Goal: Information Seeking & Learning: Learn about a topic

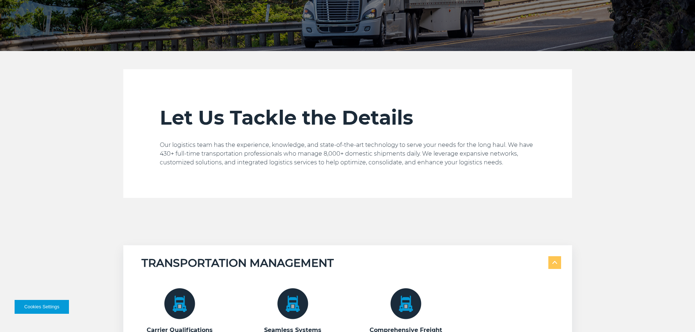
scroll to position [182, 0]
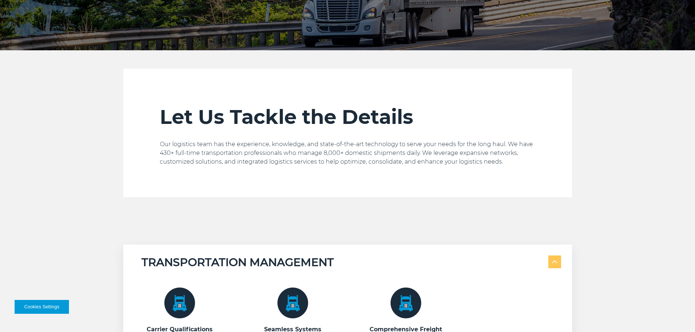
click at [287, 154] on p "Our logistics team has the experience, knowledge, and state-of-the-art technolo…" at bounding box center [348, 153] width 376 height 26
click at [319, 158] on p "Our logistics team has the experience, knowledge, and state-of-the-art technolo…" at bounding box center [348, 153] width 376 height 26
click at [330, 156] on p "Our logistics team has the experience, knowledge, and state-of-the-art technolo…" at bounding box center [348, 153] width 376 height 26
click at [340, 158] on p "Our logistics team has the experience, knowledge, and state-of-the-art technolo…" at bounding box center [348, 153] width 376 height 26
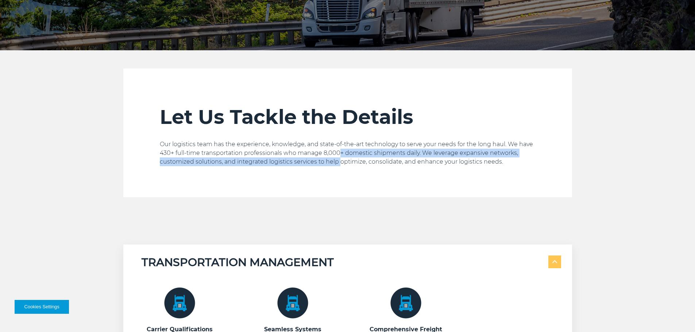
click at [357, 155] on p "Our logistics team has the experience, knowledge, and state-of-the-art technolo…" at bounding box center [348, 153] width 376 height 26
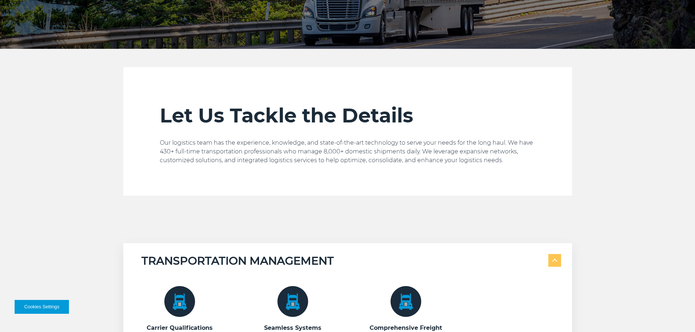
scroll to position [146, 0]
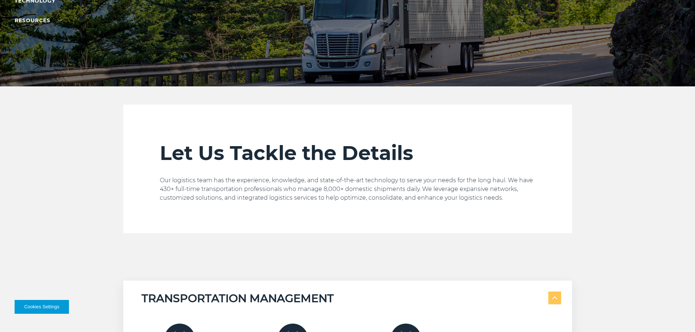
click at [190, 191] on p "Our logistics team has the experience, knowledge, and state-of-the-art technolo…" at bounding box center [348, 189] width 376 height 26
click at [215, 190] on p "Our logistics team has the experience, knowledge, and state-of-the-art technolo…" at bounding box center [348, 189] width 376 height 26
click at [217, 190] on p "Our logistics team has the experience, knowledge, and state-of-the-art technolo…" at bounding box center [348, 189] width 376 height 26
click at [192, 190] on p "Our logistics team has the experience, knowledge, and state-of-the-art technolo…" at bounding box center [348, 189] width 376 height 26
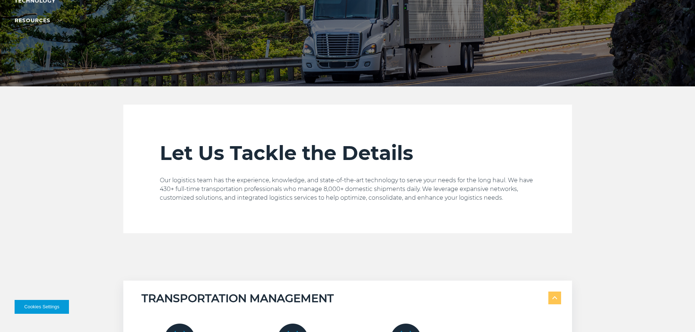
drag, startPoint x: 214, startPoint y: 186, endPoint x: 239, endPoint y: 186, distance: 25.6
click at [214, 186] on p "Our logistics team has the experience, knowledge, and state-of-the-art technolo…" at bounding box center [348, 189] width 376 height 26
click at [243, 186] on p "Our logistics team has the experience, knowledge, and state-of-the-art technolo…" at bounding box center [348, 189] width 376 height 26
click at [260, 193] on p "Our logistics team has the experience, knowledge, and state-of-the-art technolo…" at bounding box center [348, 189] width 376 height 26
click at [284, 183] on p "Our logistics team has the experience, knowledge, and state-of-the-art technolo…" at bounding box center [348, 189] width 376 height 26
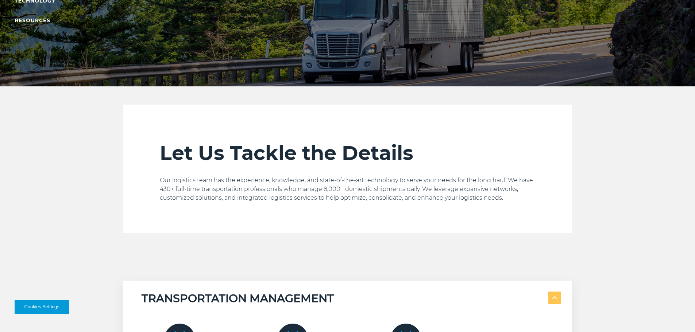
drag, startPoint x: 311, startPoint y: 187, endPoint x: 334, endPoint y: 187, distance: 23.0
click at [312, 187] on p "Our logistics team has the experience, knowledge, and state-of-the-art technolo…" at bounding box center [348, 189] width 376 height 26
click at [337, 187] on p "Our logistics team has the experience, knowledge, and state-of-the-art technolo…" at bounding box center [348, 189] width 376 height 26
click at [369, 186] on p "Our logistics team has the experience, knowledge, and state-of-the-art technolo…" at bounding box center [348, 189] width 376 height 26
click at [387, 186] on p "Our logistics team has the experience, knowledge, and state-of-the-art technolo…" at bounding box center [348, 189] width 376 height 26
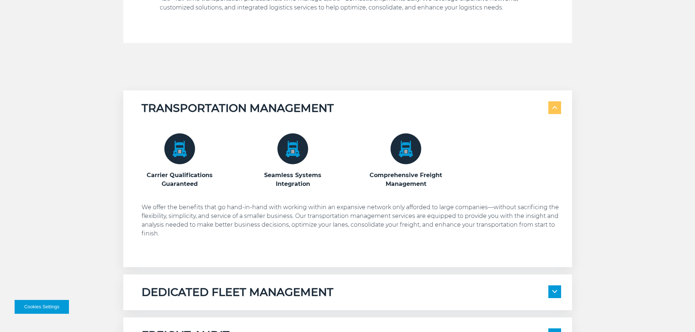
scroll to position [402, 0]
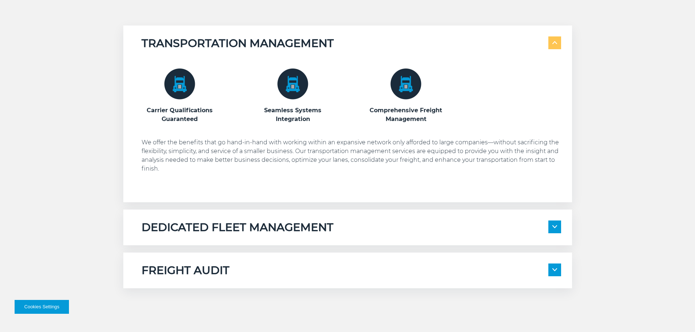
click at [300, 109] on h3 "Seamless Systems Integration" at bounding box center [293, 115] width 77 height 18
click at [383, 111] on h3 "Comprehensive Freight Management" at bounding box center [406, 115] width 77 height 18
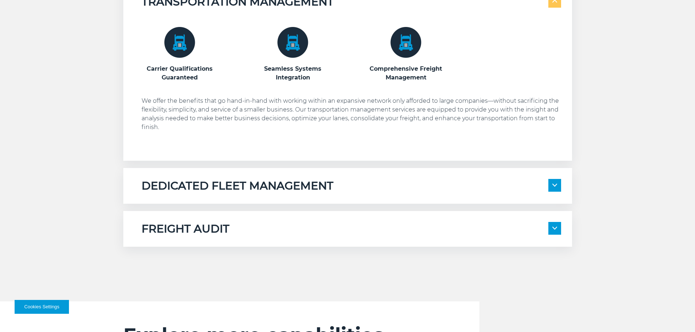
scroll to position [511, 0]
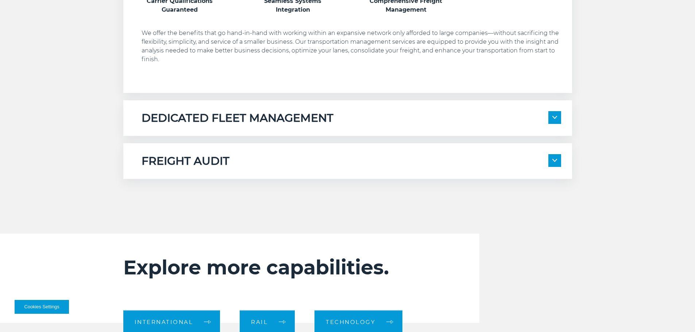
click at [262, 112] on h5 "DEDICATED FLEET MANAGEMENT" at bounding box center [238, 118] width 192 height 14
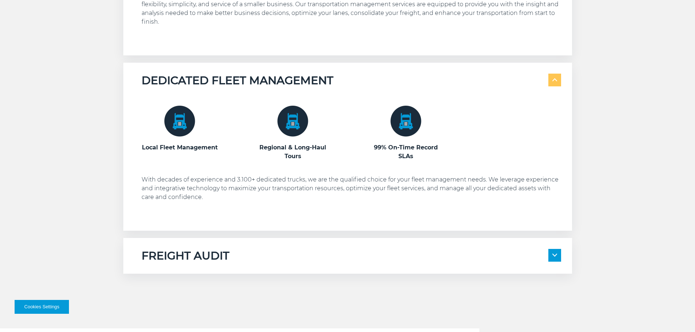
scroll to position [584, 0]
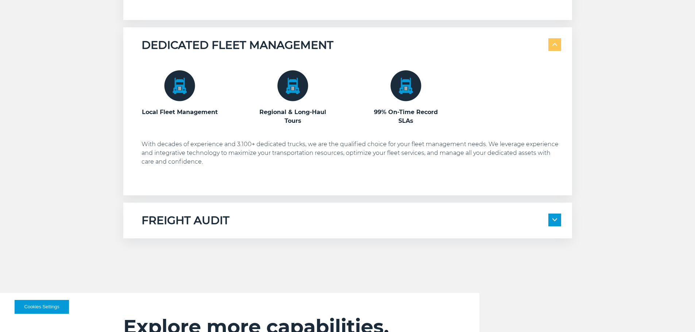
click at [233, 141] on p "With decades of experience and 3.100+ dedicated trucks, we are the qualified ch…" at bounding box center [352, 153] width 420 height 26
click at [249, 145] on p "With decades of experience and 3.100+ dedicated trucks, we are the qualified ch…" at bounding box center [352, 153] width 420 height 26
